Goal: Task Accomplishment & Management: Manage account settings

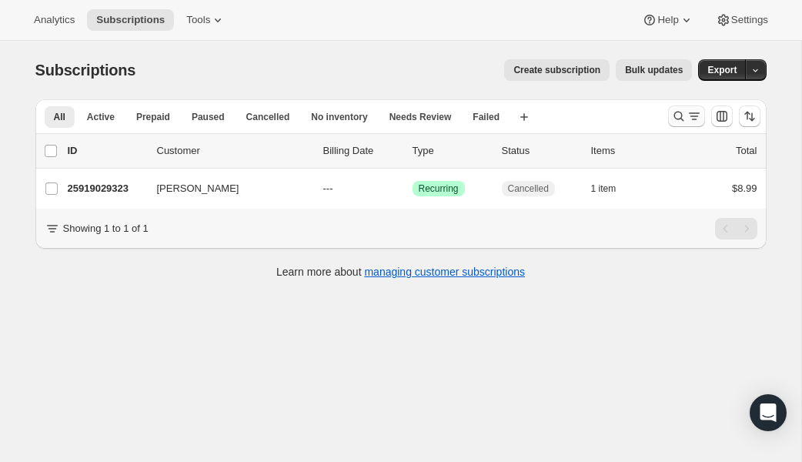
click at [687, 118] on icon "Search and filter results" at bounding box center [694, 116] width 15 height 15
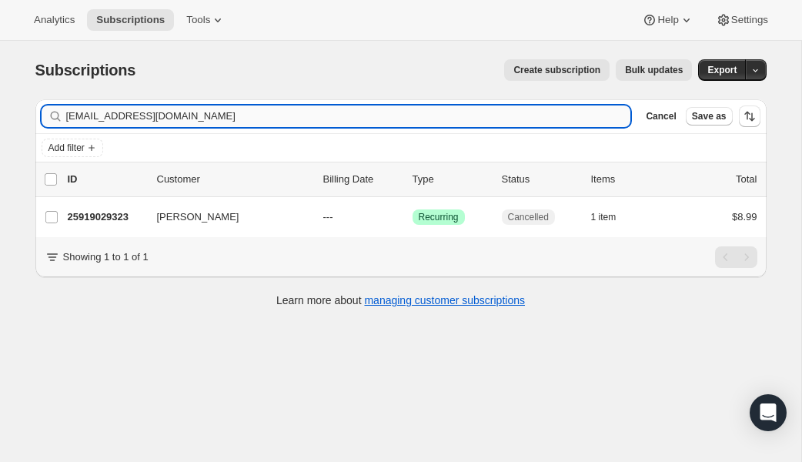
click at [287, 117] on input "[EMAIL_ADDRESS][DOMAIN_NAME]" at bounding box center [348, 116] width 565 height 22
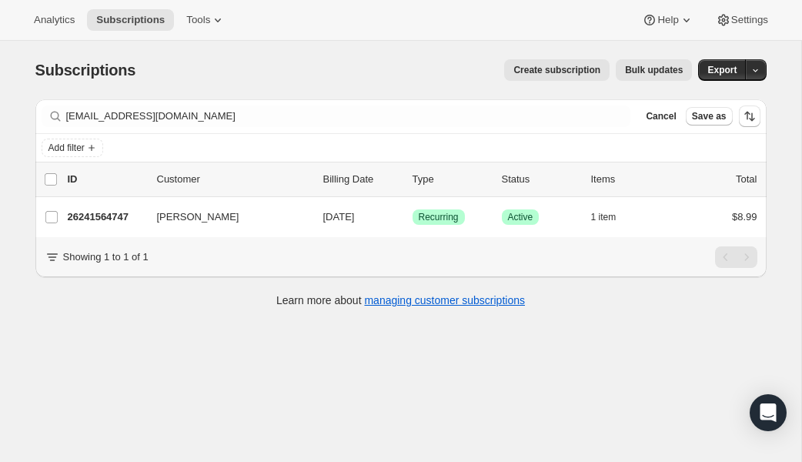
click at [214, 128] on div "Filter subscribers [EMAIL_ADDRESS][DOMAIN_NAME] Clear Cancel Save as" at bounding box center [400, 116] width 731 height 34
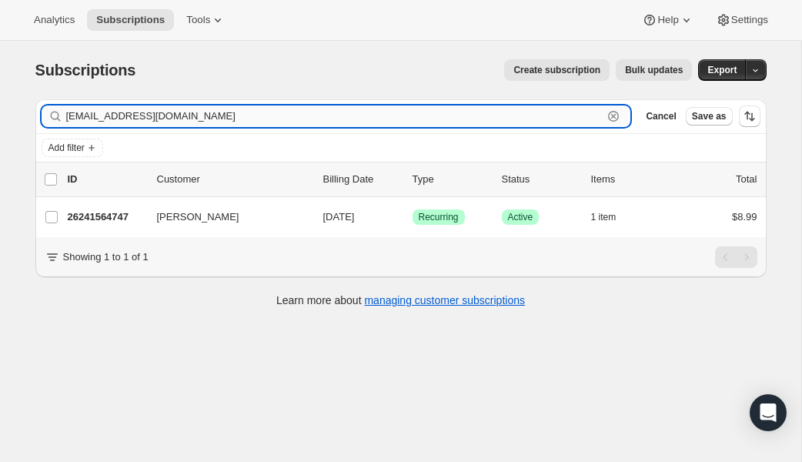
click at [214, 121] on input "[EMAIL_ADDRESS][DOMAIN_NAME]" at bounding box center [334, 116] width 537 height 22
paste input "[EMAIL_ADDRESS]"
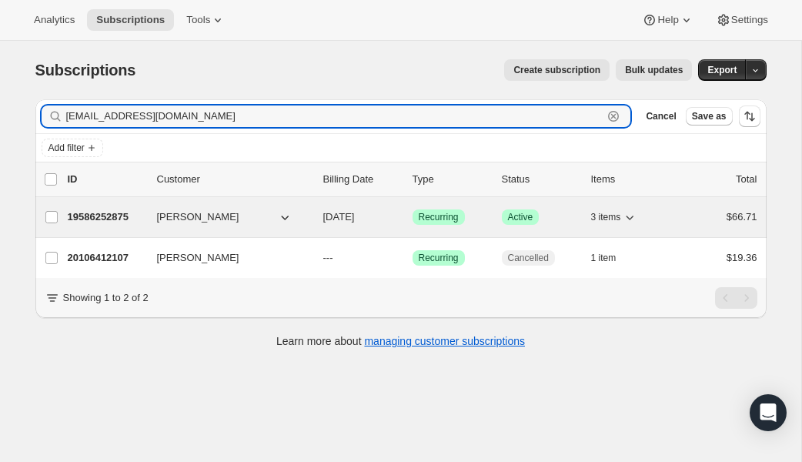
type input "[EMAIL_ADDRESS][DOMAIN_NAME]"
click at [85, 215] on p "19586252875" at bounding box center [106, 216] width 77 height 15
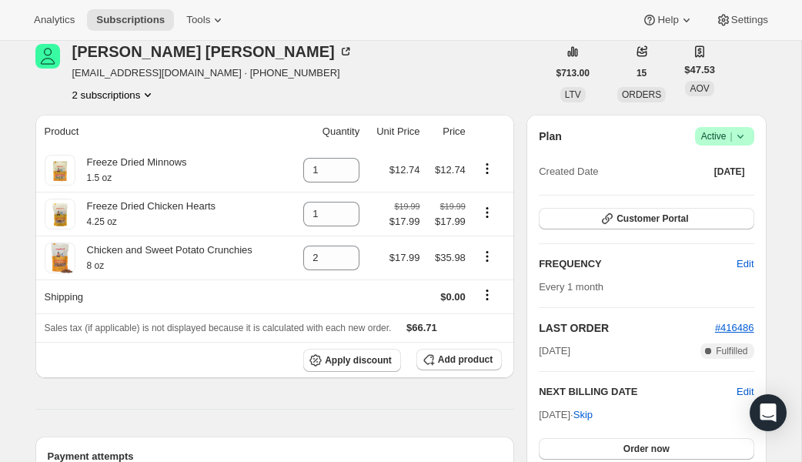
scroll to position [90, 0]
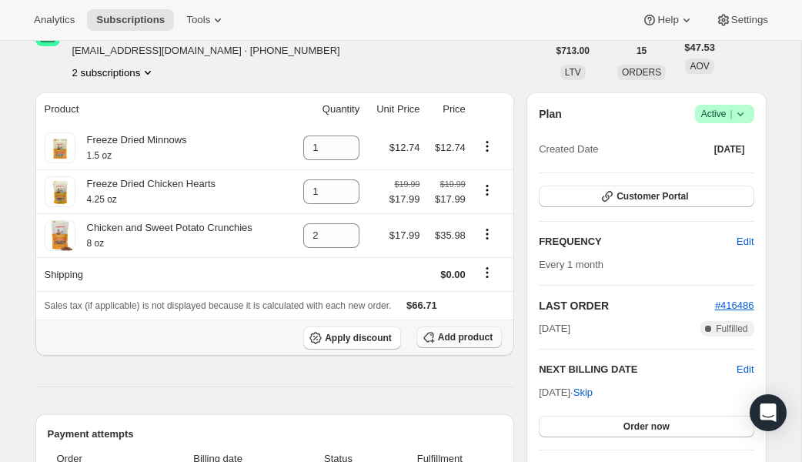
click at [458, 342] on span "Add product" at bounding box center [465, 337] width 55 height 12
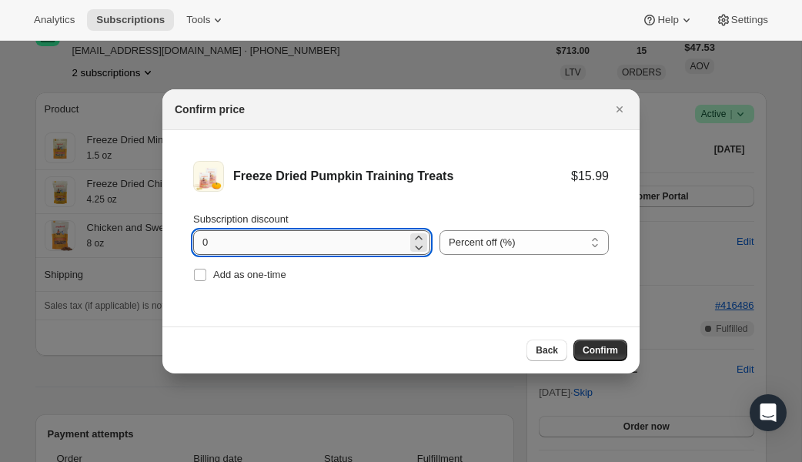
click at [310, 241] on input "0" at bounding box center [300, 242] width 214 height 25
type input "10"
click at [606, 340] on button "Confirm" at bounding box center [600, 350] width 54 height 22
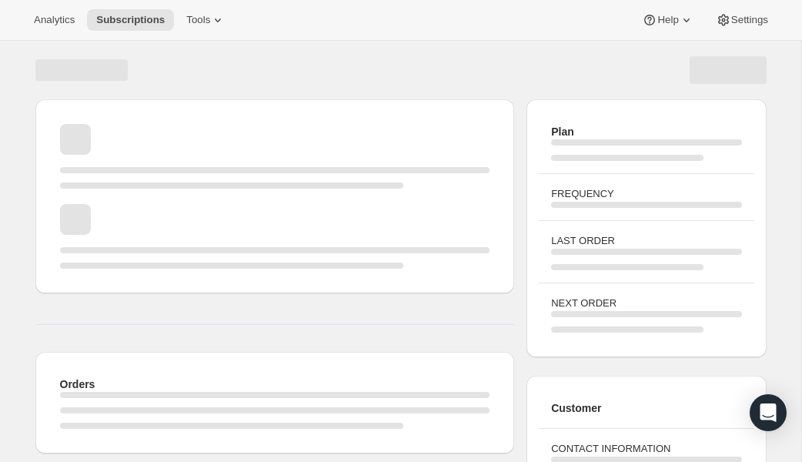
scroll to position [90, 0]
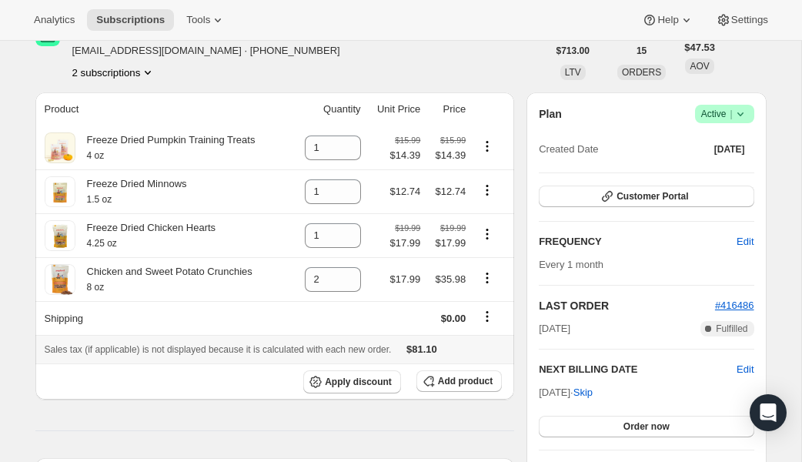
click at [437, 351] on span "$81.10" at bounding box center [421, 349] width 31 height 12
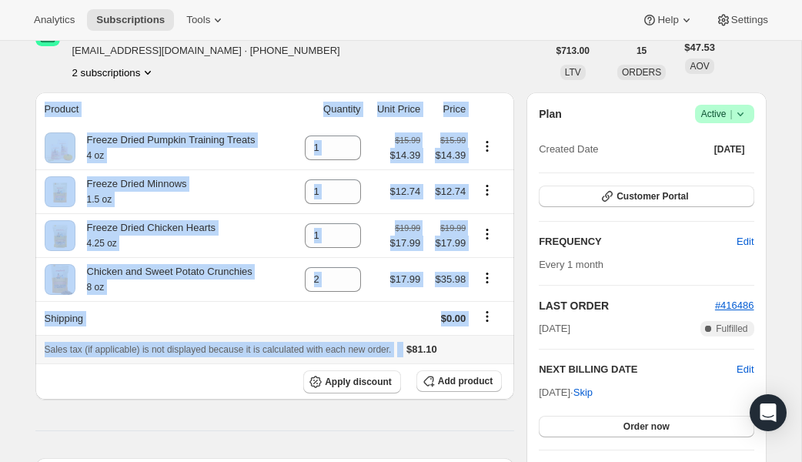
click at [437, 351] on span "$81.10" at bounding box center [421, 349] width 31 height 12
copy table "Product Quantity Unit Price Price Freeze Dried Pumpkin Training Treats 4 oz $15…"
